Goal: Information Seeking & Learning: Learn about a topic

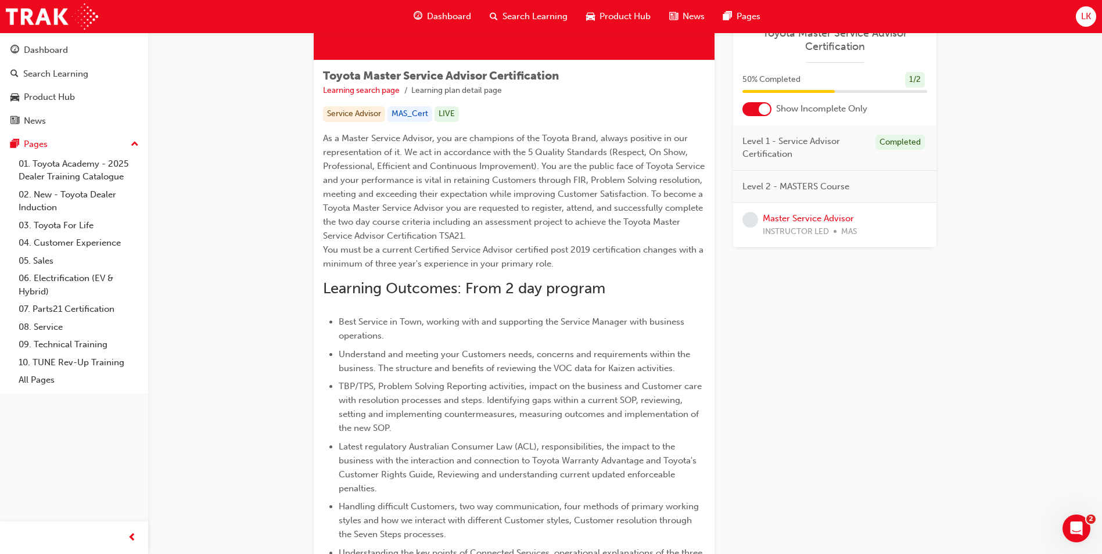
click at [571, 221] on span "As a Master Service Advisor, you are champions of the Toyota Brand, always posi…" at bounding box center [515, 201] width 384 height 136
click at [567, 221] on span "As a Master Service Advisor, you are champions of the Toyota Brand, always posi…" at bounding box center [515, 201] width 384 height 136
click at [509, 232] on p "As a Master Service Advisor, you are champions of the Toyota Brand, always posi…" at bounding box center [514, 200] width 382 height 139
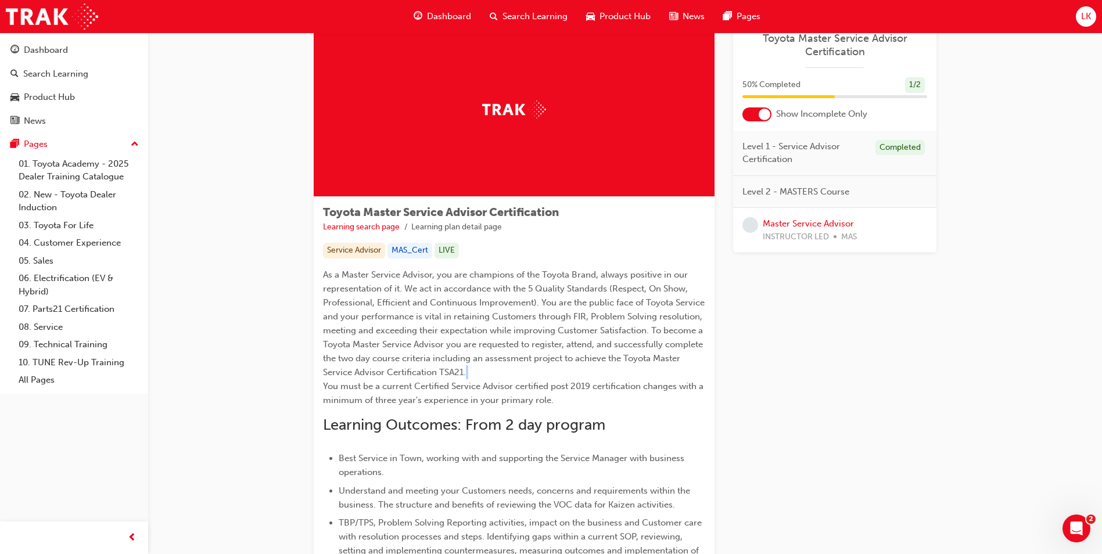
scroll to position [58, 0]
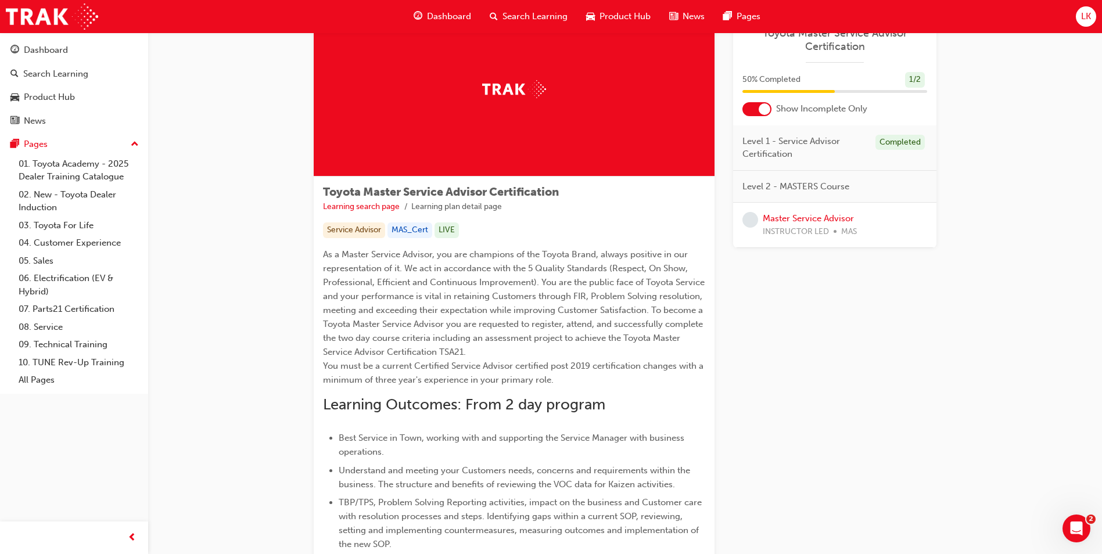
click at [815, 188] on span "Level 2 - MASTERS Course" at bounding box center [796, 186] width 107 height 13
drag, startPoint x: 854, startPoint y: 184, endPoint x: 701, endPoint y: 176, distance: 153.1
click at [701, 176] on div "Toyota Master Service Advisor Certification Learning search page Learning plan …" at bounding box center [625, 435] width 623 height 867
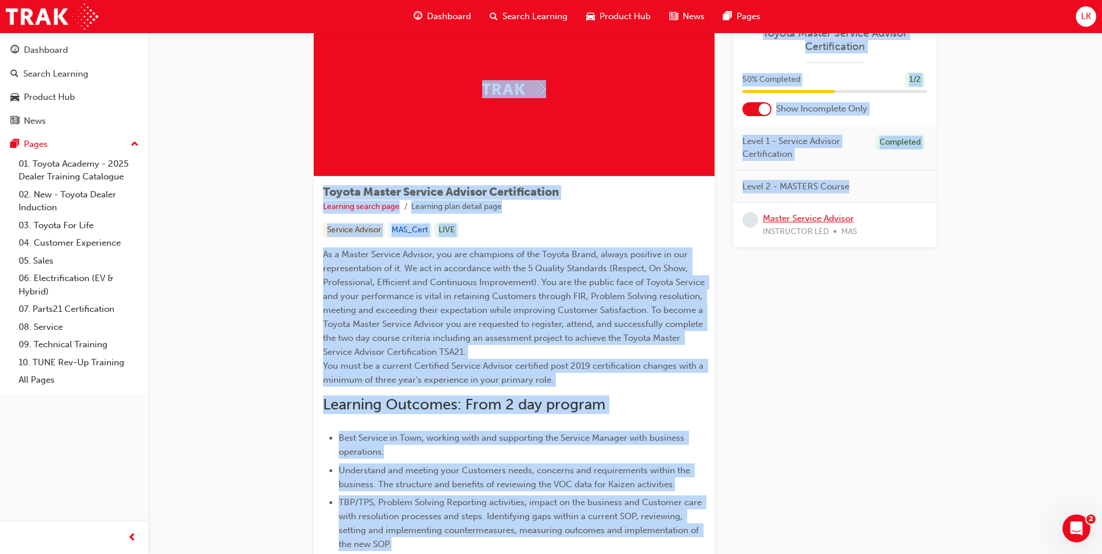
drag, startPoint x: 701, startPoint y: 176, endPoint x: 817, endPoint y: 220, distance: 123.5
click at [817, 220] on link "Master Service Advisor" at bounding box center [808, 218] width 91 height 10
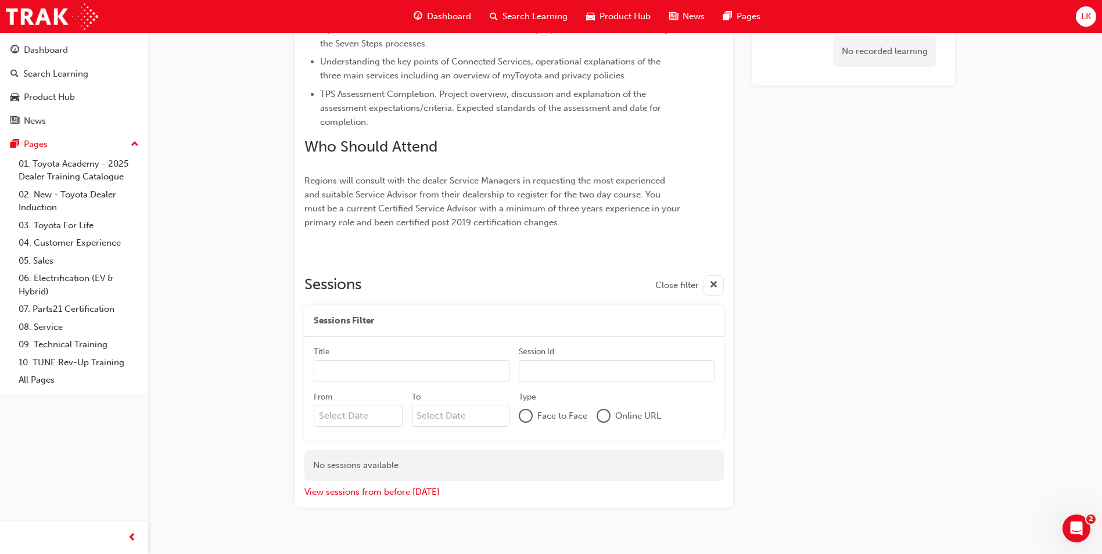
scroll to position [583, 0]
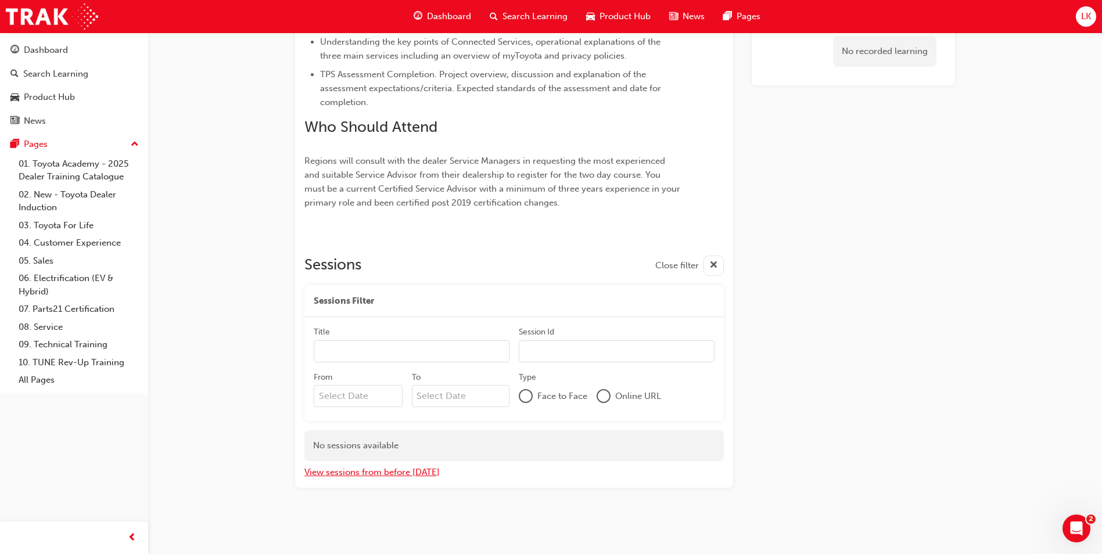
click at [364, 474] on button "View sessions from before [DATE]" at bounding box center [372, 472] width 135 height 13
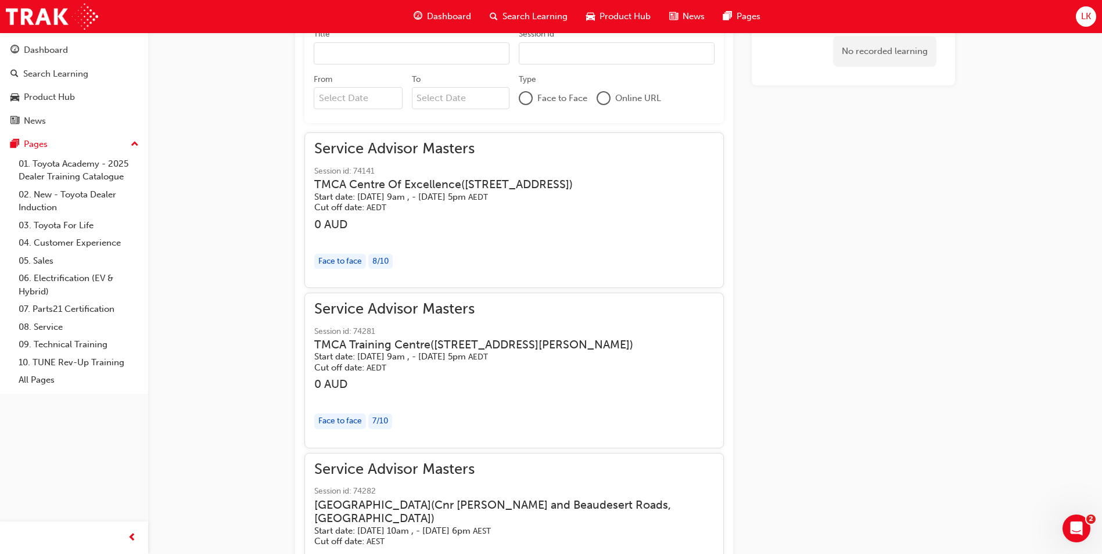
scroll to position [1048, 0]
